Goal: Information Seeking & Learning: Understand process/instructions

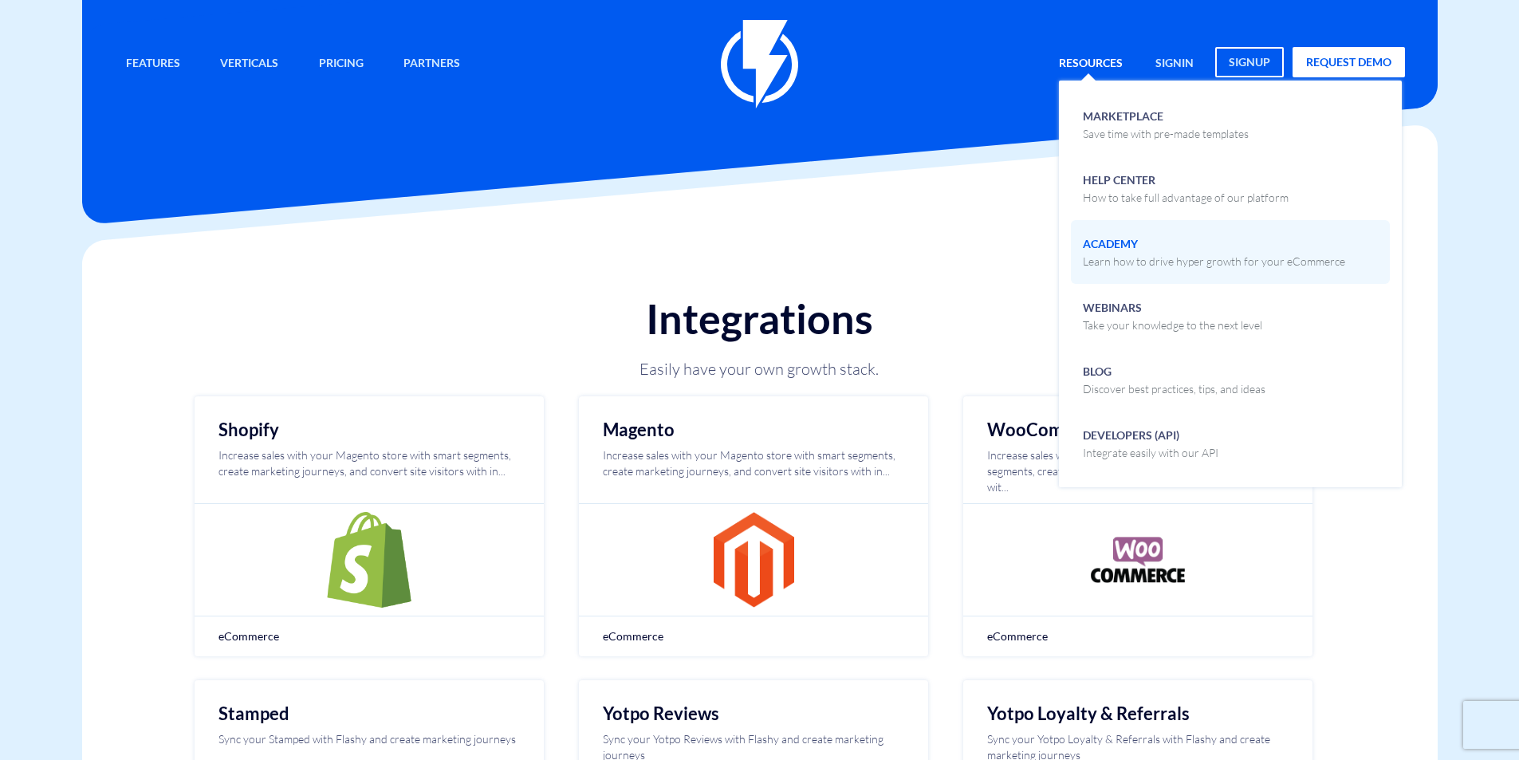
click at [1131, 257] on p "Learn how to drive hyper growth for your eCommerce" at bounding box center [1214, 261] width 262 height 16
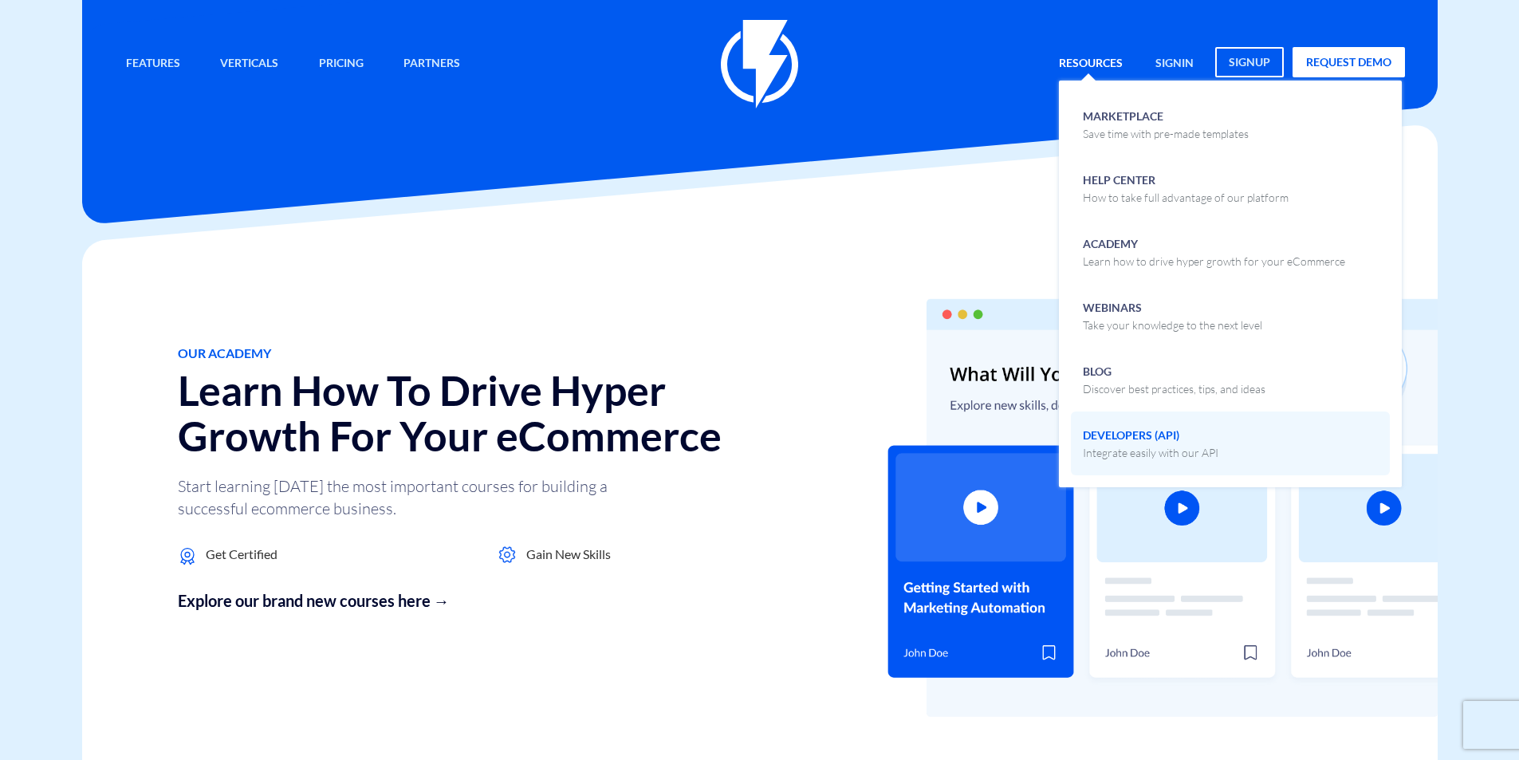
click at [1254, 444] on span at bounding box center [1230, 441] width 295 height 37
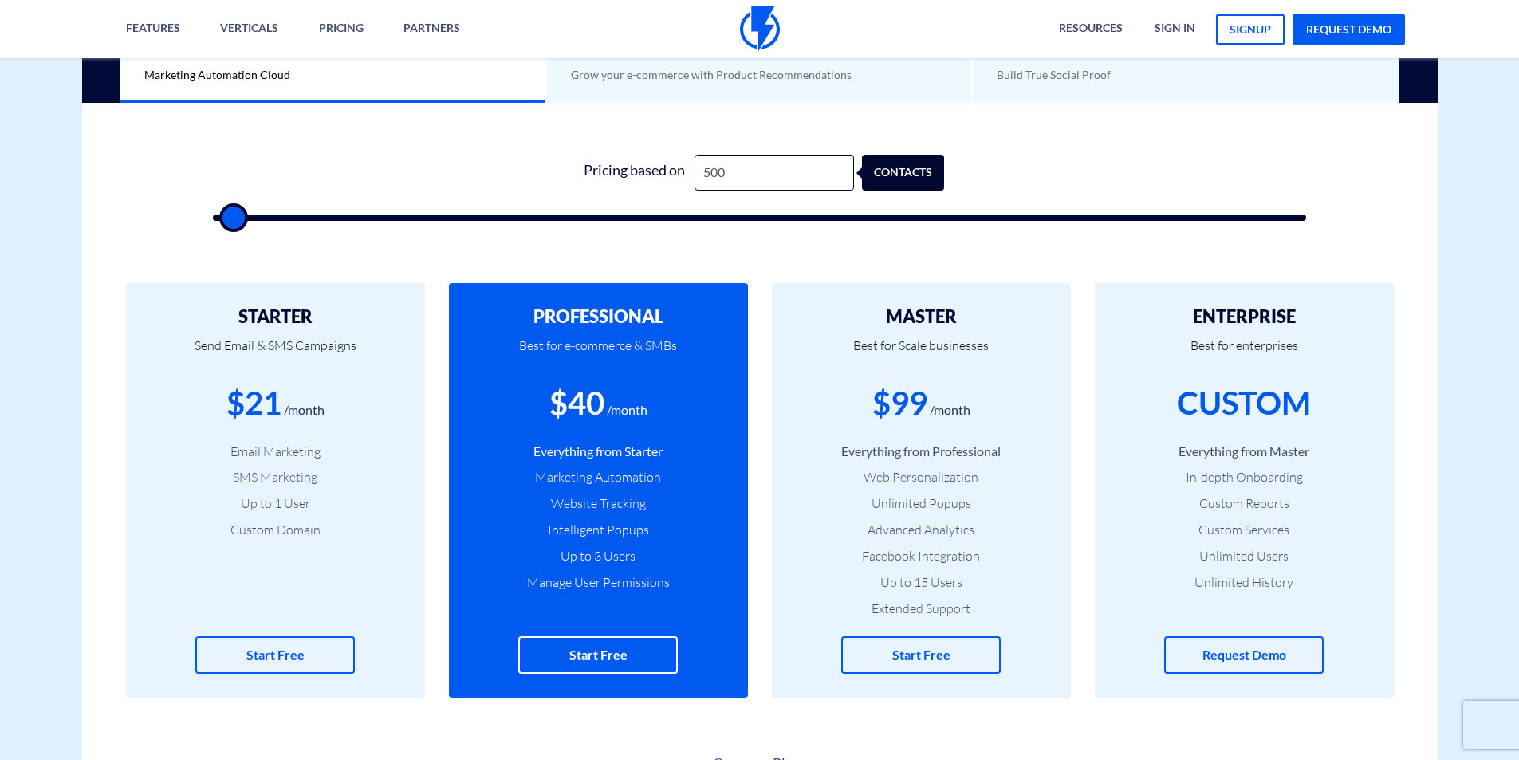
scroll to position [478, 0]
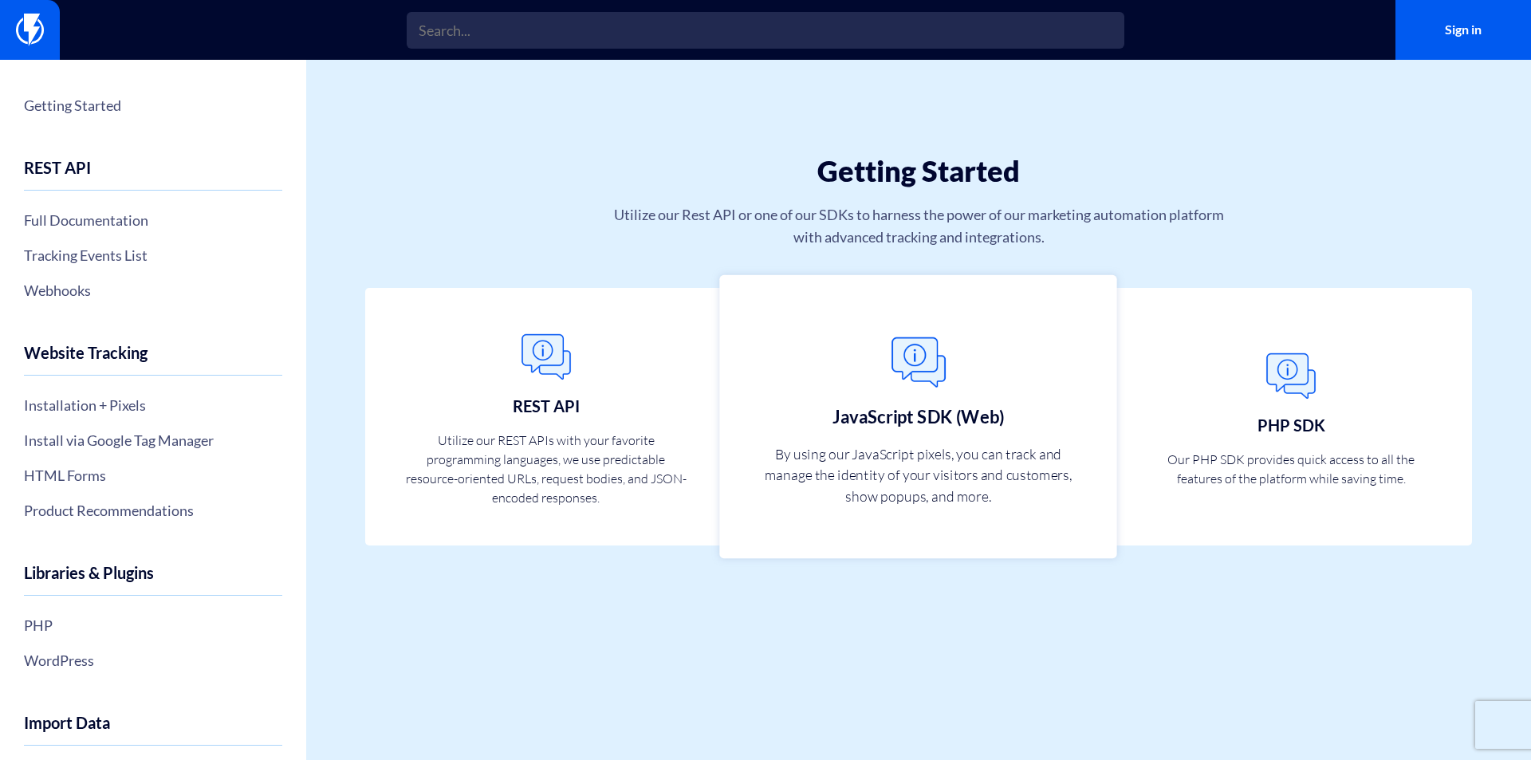
click at [871, 473] on p "By using our JavaScript pixels, you can track and manage the identity of your v…" at bounding box center [918, 473] width 314 height 63
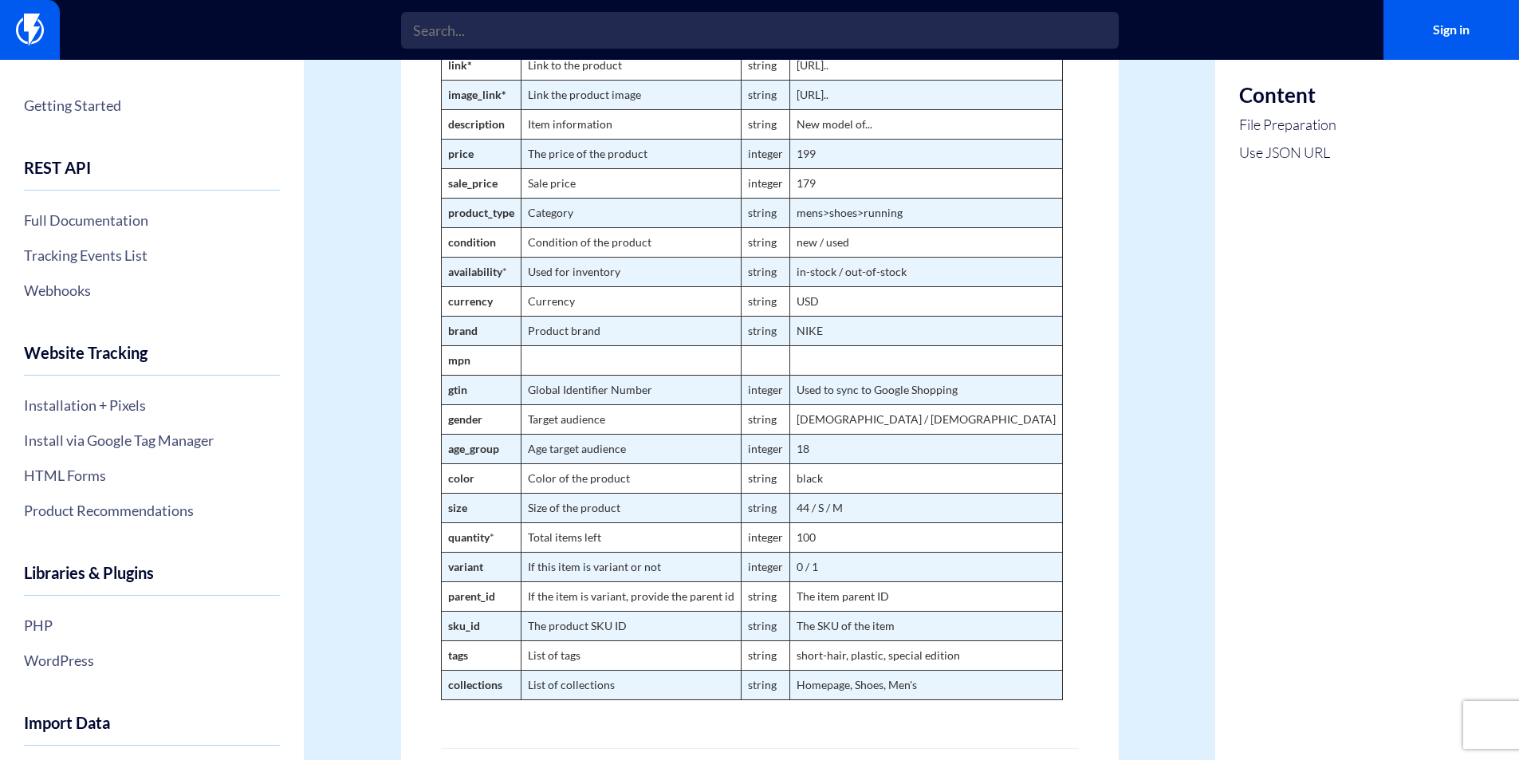
scroll to position [862, 0]
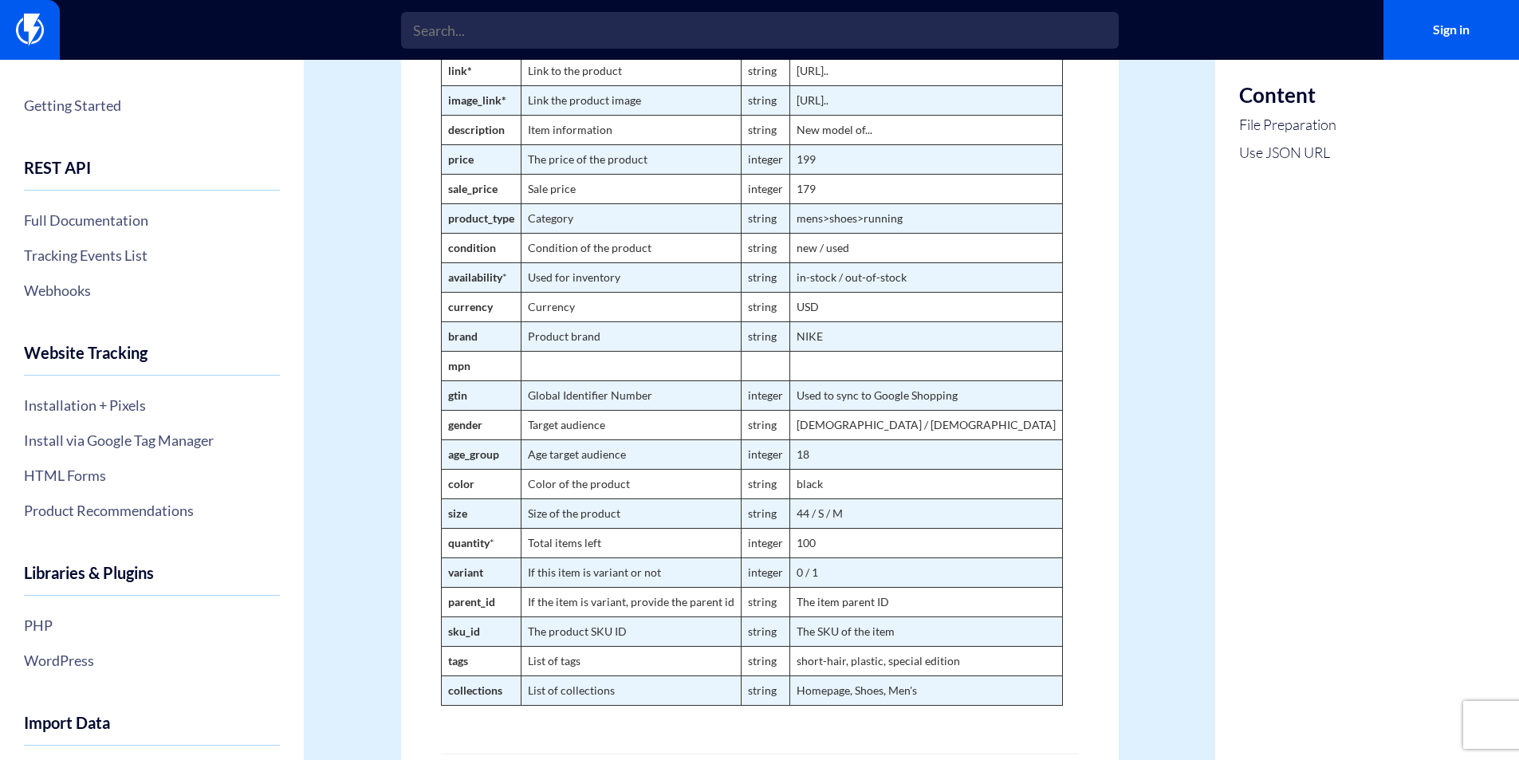
click at [461, 195] on strong "sale_price" at bounding box center [472, 189] width 49 height 14
copy strong "sale_price"
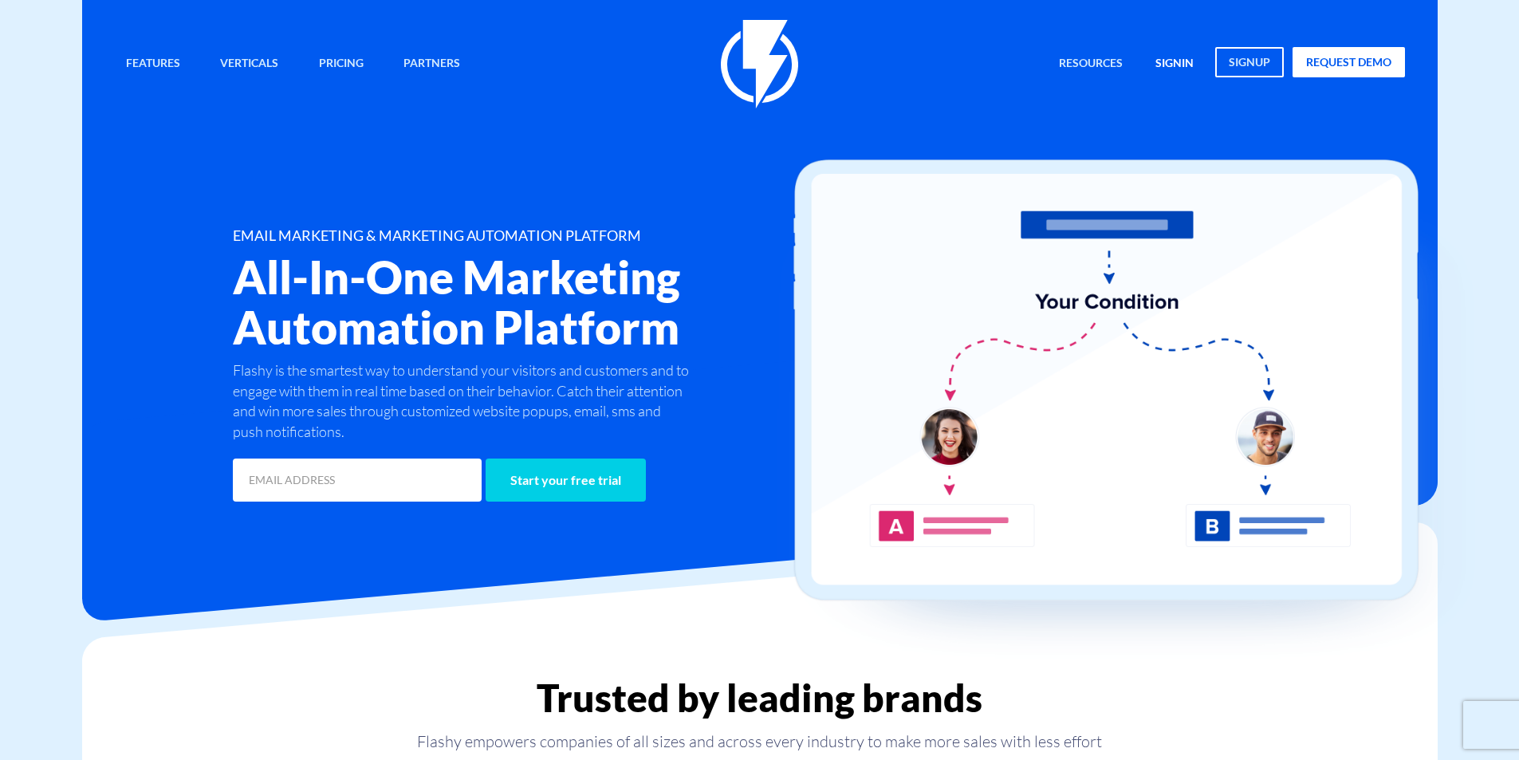
click at [1168, 69] on link "signin" at bounding box center [1174, 64] width 62 height 34
